Goal: Task Accomplishment & Management: Manage account settings

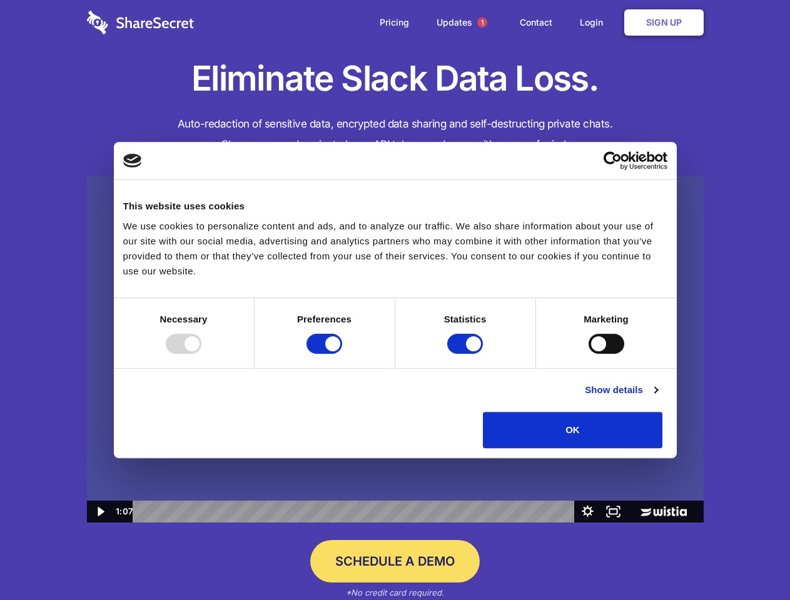
click at [395, 300] on img at bounding box center [395, 349] width 617 height 347
click at [201, 354] on div at bounding box center [184, 344] width 36 height 20
click at [342, 354] on input "Preferences" at bounding box center [324, 344] width 36 height 20
checkbox input "false"
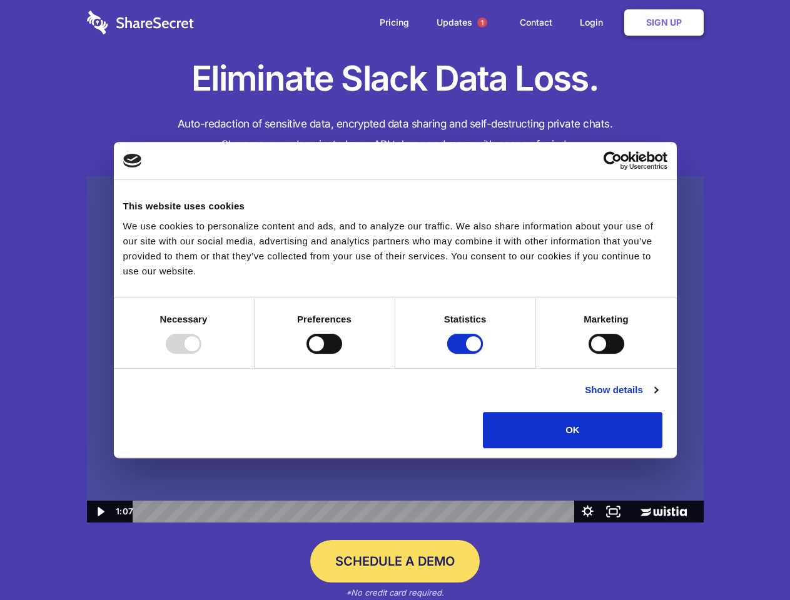
click at [467, 354] on input "Statistics" at bounding box center [465, 344] width 36 height 20
checkbox input "false"
click at [589, 354] on input "Marketing" at bounding box center [607, 344] width 36 height 20
checkbox input "true"
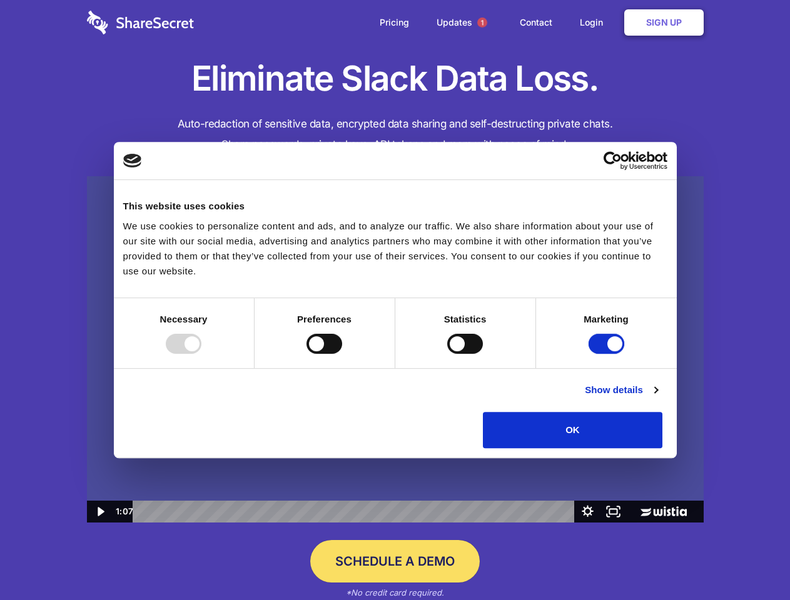
checkbox input "true"
click at [657, 398] on link "Show details" at bounding box center [621, 390] width 73 height 15
